Goal: Transaction & Acquisition: Purchase product/service

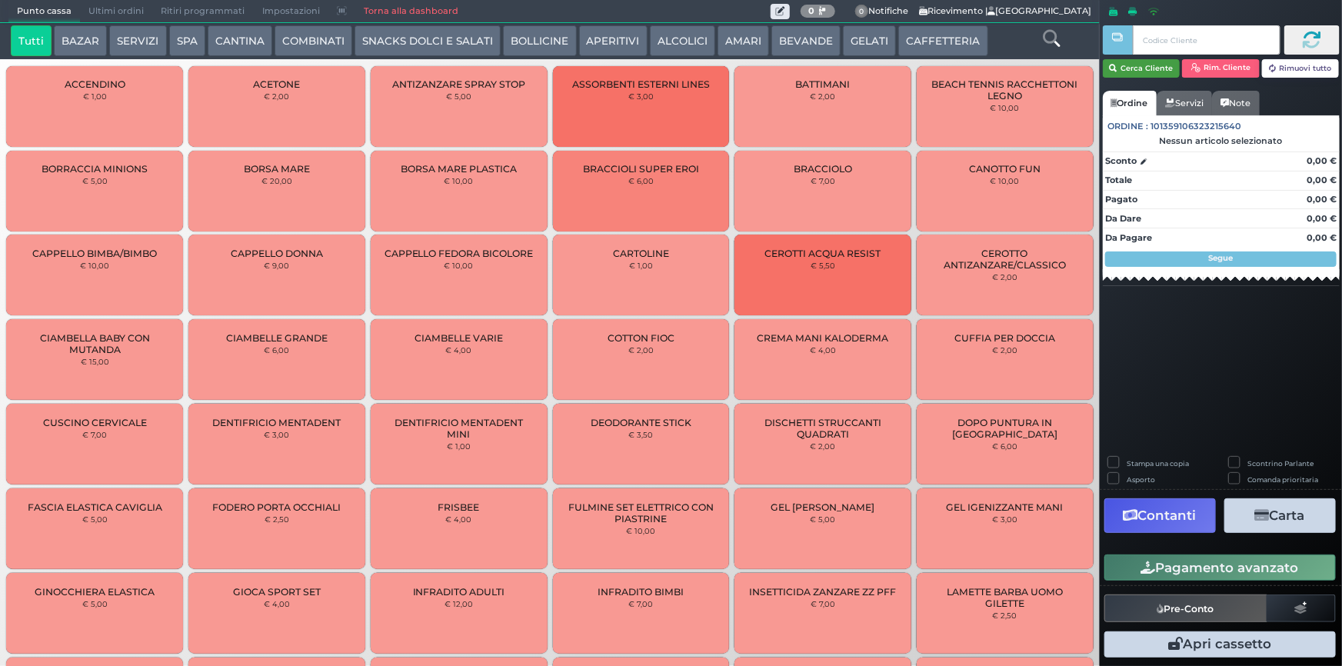
click at [1146, 72] on button "Cerca Cliente" at bounding box center [1142, 68] width 78 height 18
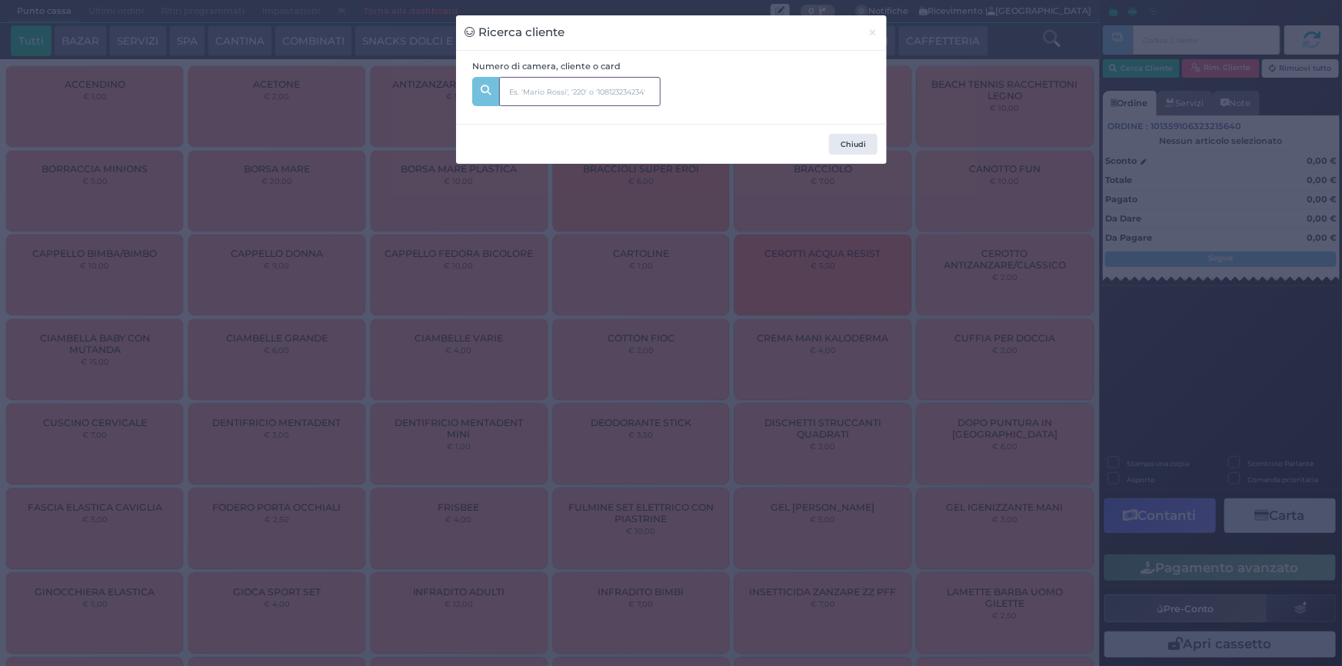
click at [620, 90] on input "text" at bounding box center [579, 91] width 161 height 29
type input "109"
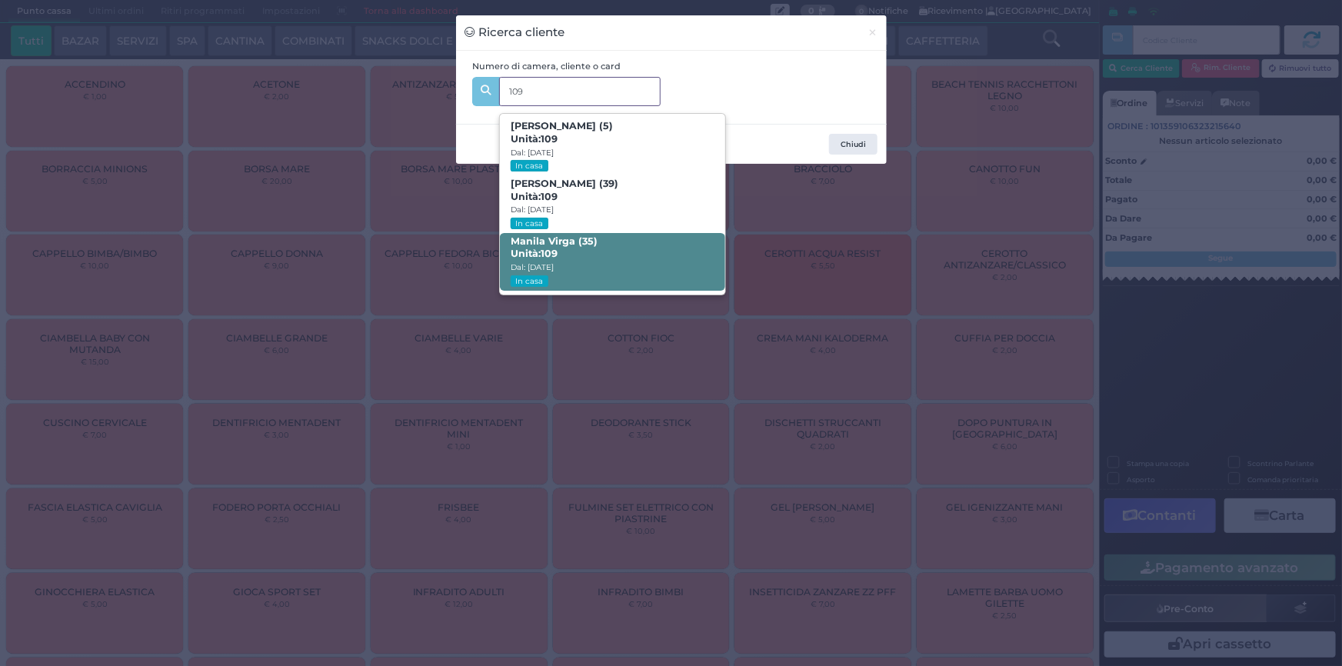
click at [601, 254] on span "Manila Virga (35) Unità: 109 Dal: 10/08/2025 In casa" at bounding box center [612, 262] width 225 height 58
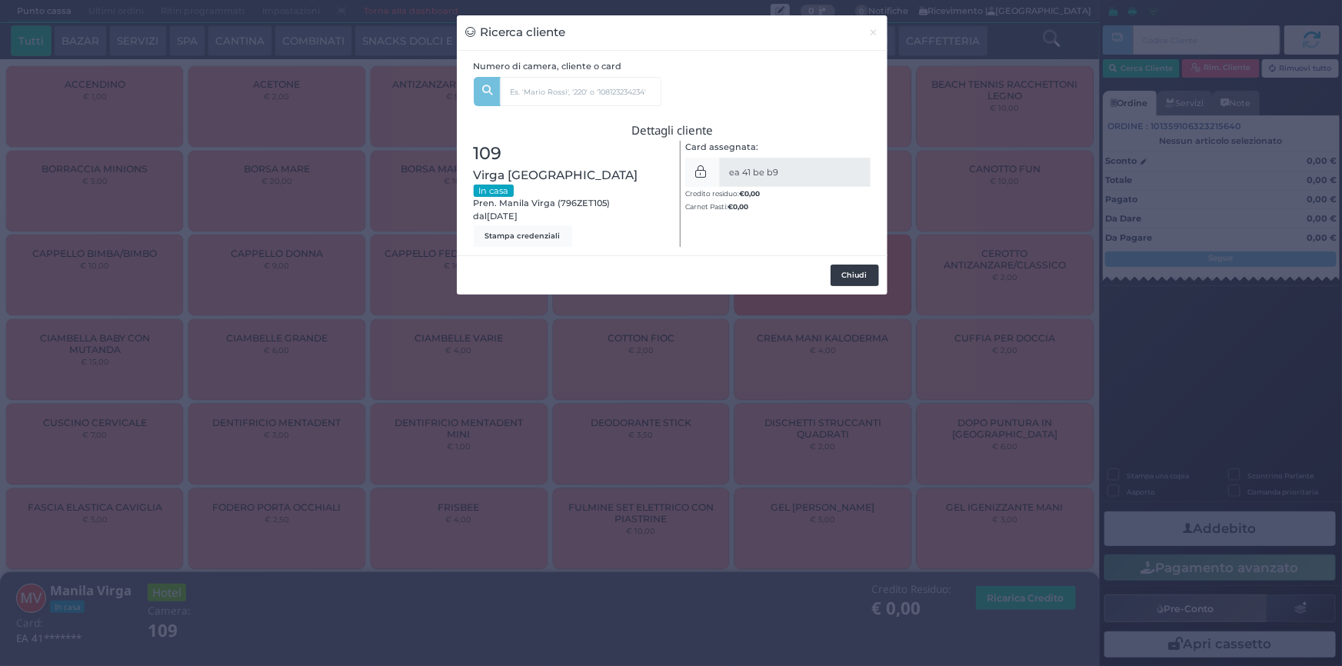
click at [854, 265] on button "Chiudi" at bounding box center [855, 276] width 48 height 22
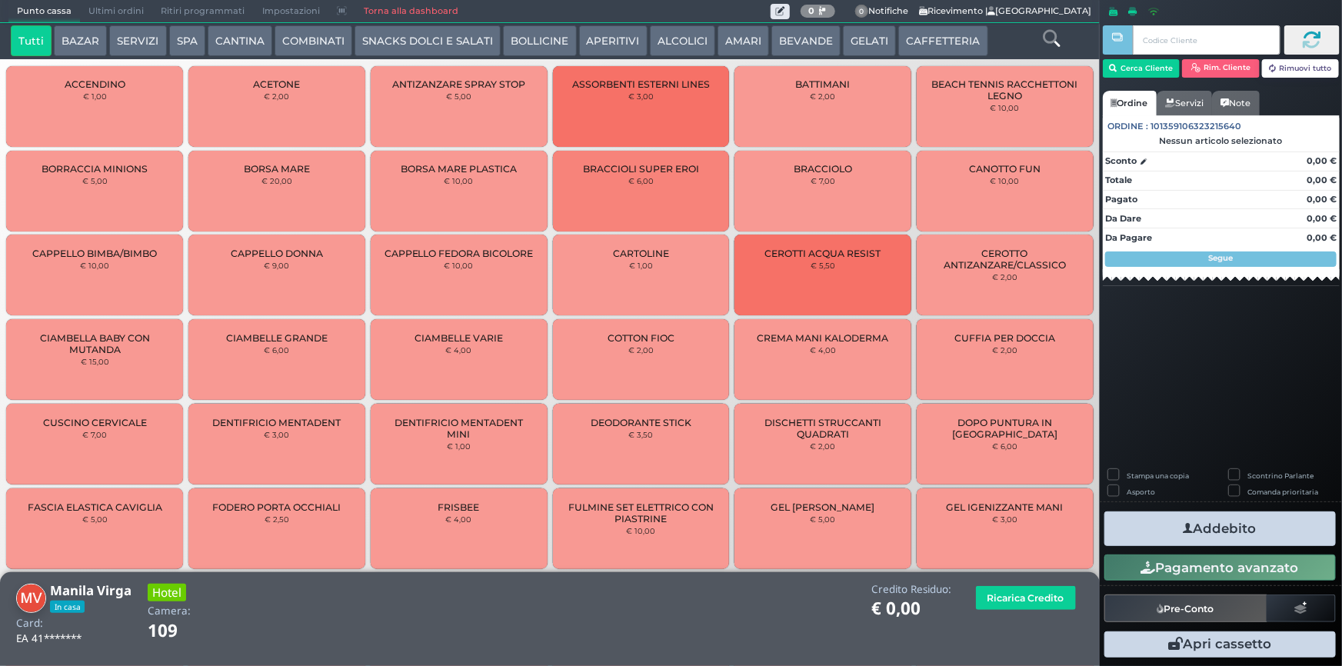
click at [295, 42] on button "COMBINATI" at bounding box center [314, 40] width 78 height 31
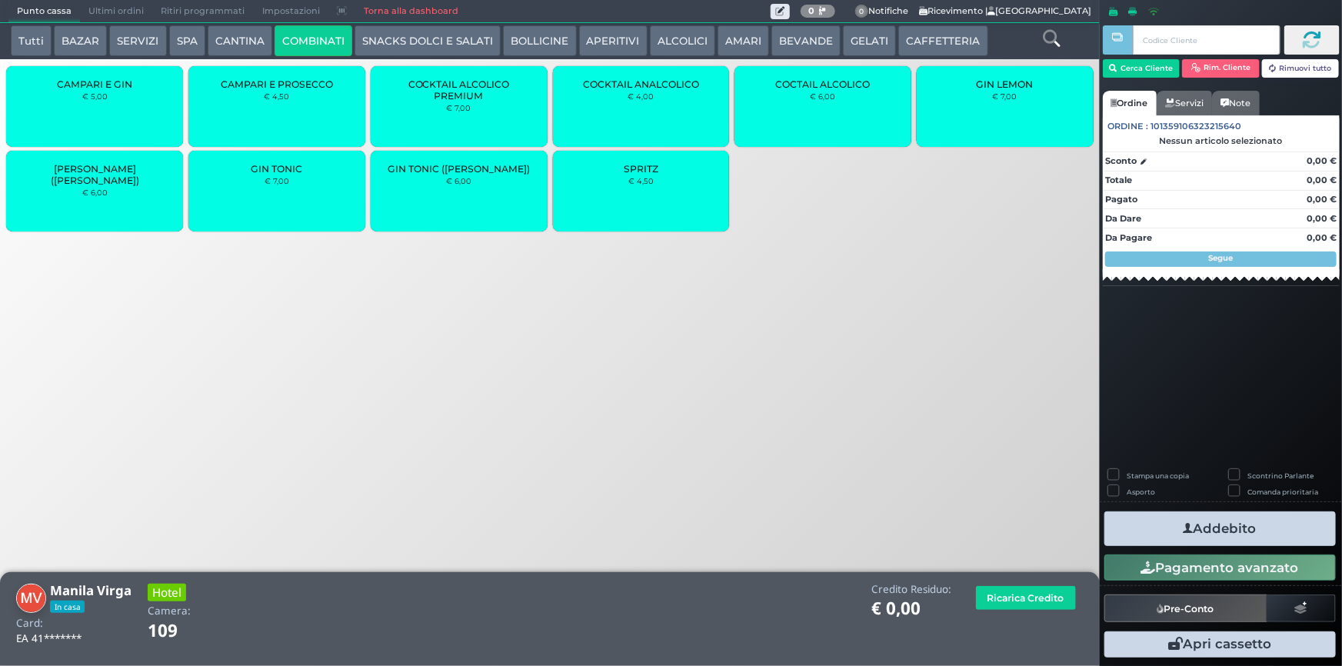
click at [455, 127] on div "COCKTAIL ALCOLICO PREMIUM € 7,00" at bounding box center [459, 106] width 177 height 81
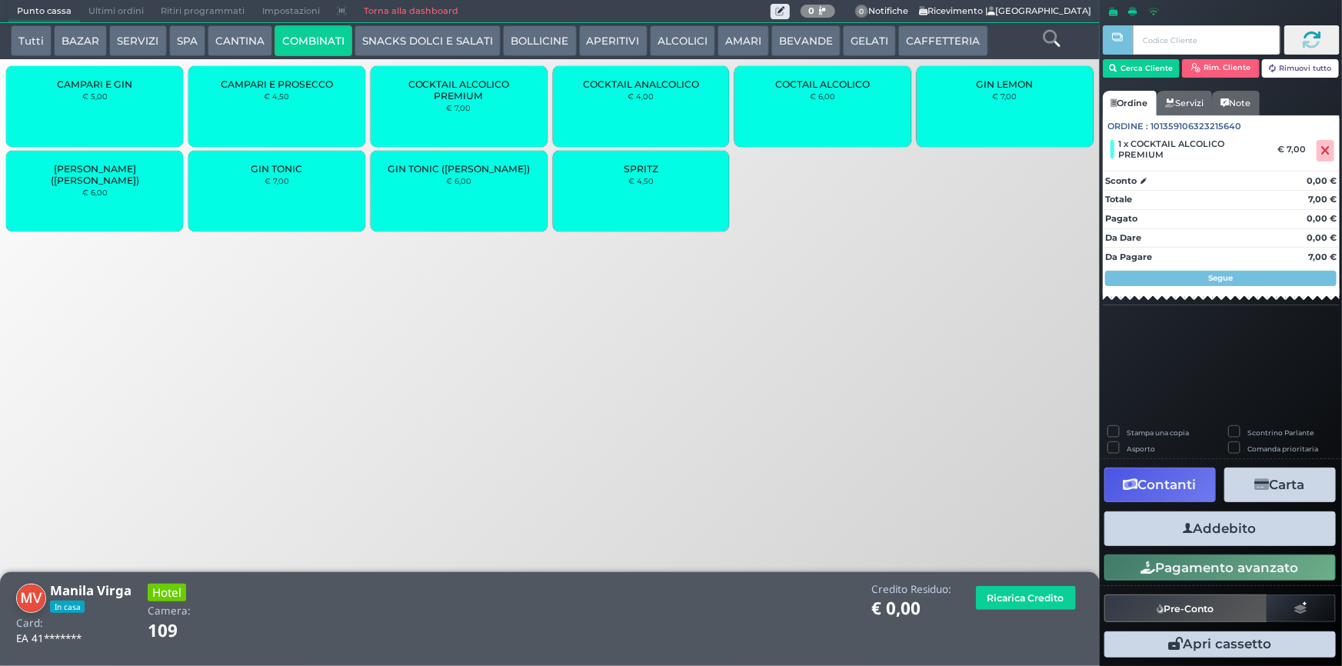
click at [1214, 528] on button "Addebito" at bounding box center [1219, 528] width 231 height 35
